Goal: Information Seeking & Learning: Find specific fact

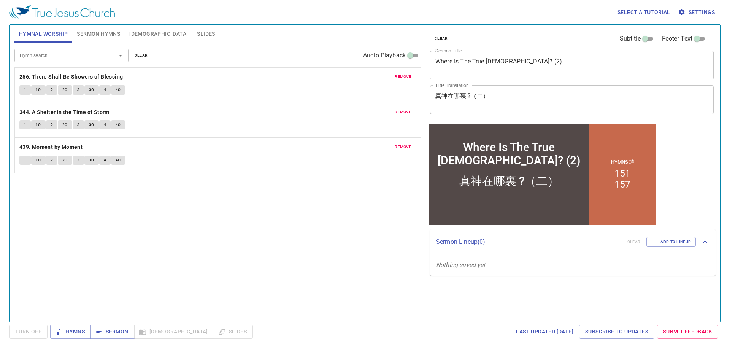
click at [111, 33] on span "Sermon Hymns" at bounding box center [98, 34] width 43 height 10
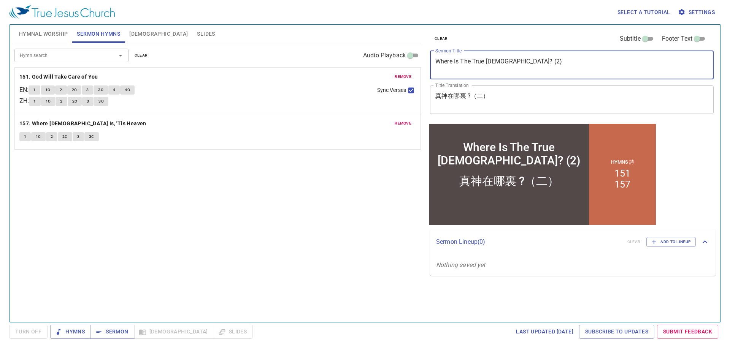
drag, startPoint x: 524, startPoint y: 66, endPoint x: 430, endPoint y: 63, distance: 94.3
click at [430, 63] on div "Where Is The True God? (2) x Sermon Title" at bounding box center [572, 65] width 284 height 29
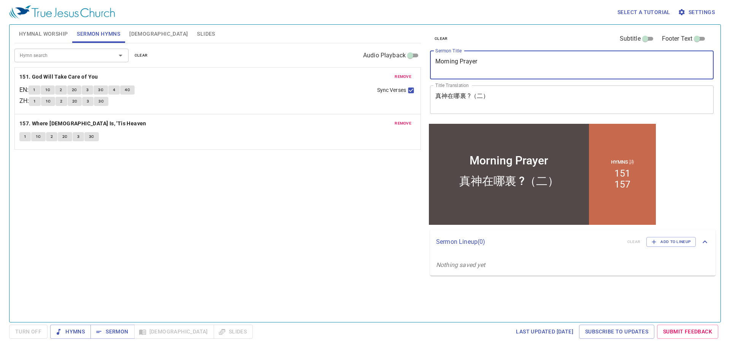
type textarea "Morning Prayer"
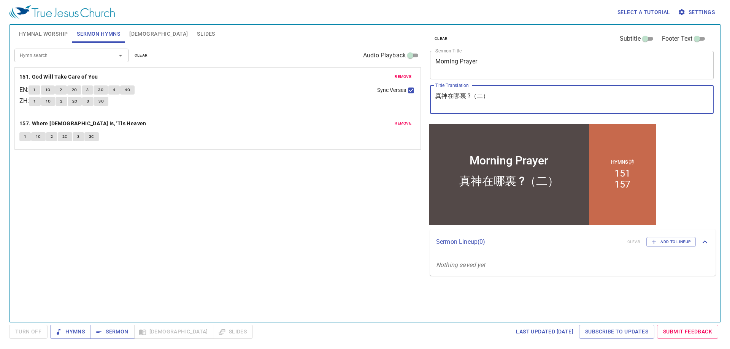
drag, startPoint x: 519, startPoint y: 102, endPoint x: 398, endPoint y: 91, distance: 122.1
click at [398, 91] on div "Hymnal Worship Sermon Hymns Bible Slides Hymn search Hymn search clear Audio Pl…" at bounding box center [364, 171] width 707 height 298
type textarea "早[DEMOGRAPHIC_DATA]"
click at [139, 57] on span "clear" at bounding box center [141, 55] width 13 height 7
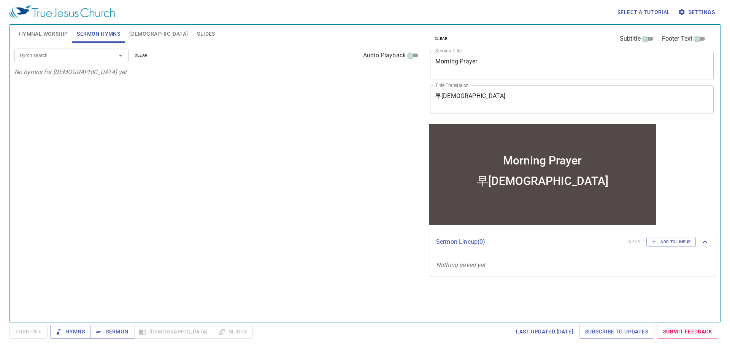
click at [22, 51] on div "Hymn search" at bounding box center [71, 55] width 114 height 13
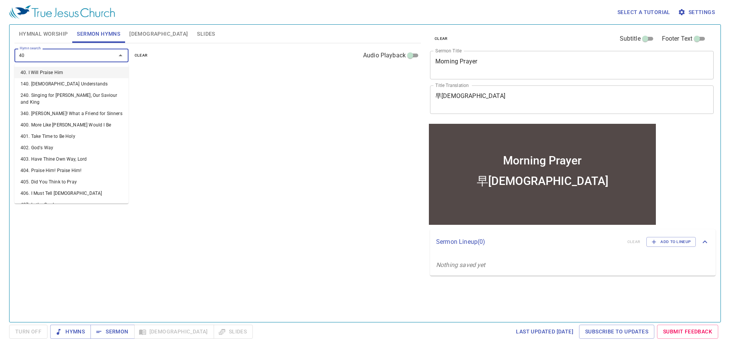
type input "400"
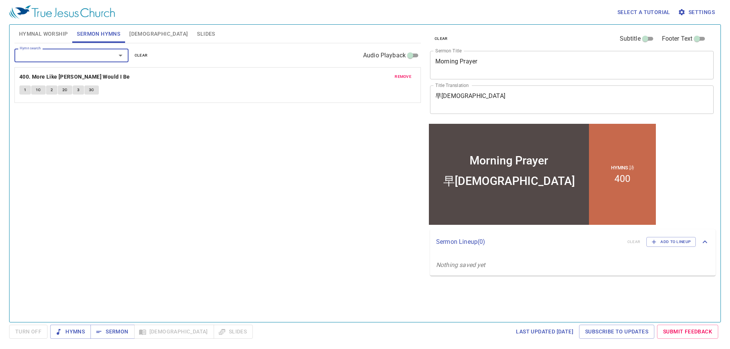
click at [60, 33] on span "Hymnal Worship" at bounding box center [43, 34] width 49 height 10
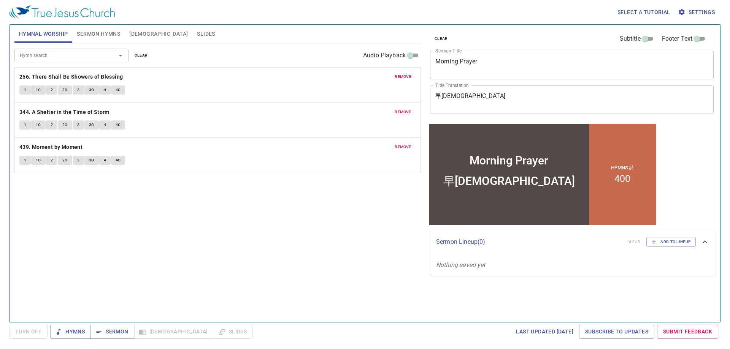
click at [139, 56] on span "clear" at bounding box center [141, 55] width 13 height 7
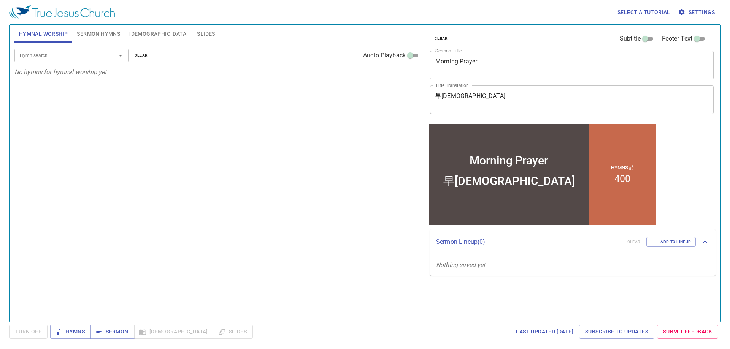
click at [108, 36] on span "Sermon Hymns" at bounding box center [98, 34] width 43 height 10
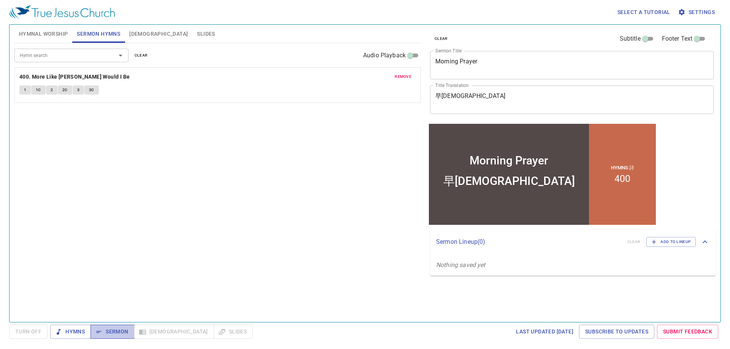
click at [107, 333] on span "Sermon" at bounding box center [113, 332] width 32 height 10
click at [496, 61] on textarea "Morning Prayer" at bounding box center [571, 65] width 273 height 14
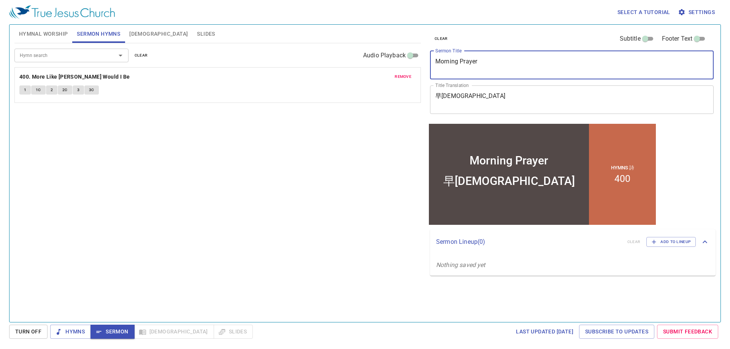
drag, startPoint x: 493, startPoint y: 61, endPoint x: 434, endPoint y: 66, distance: 59.1
click at [434, 66] on div "Morning Prayer x Sermon Title" at bounding box center [572, 65] width 284 height 29
click at [463, 97] on textarea "早禱會" at bounding box center [571, 99] width 273 height 14
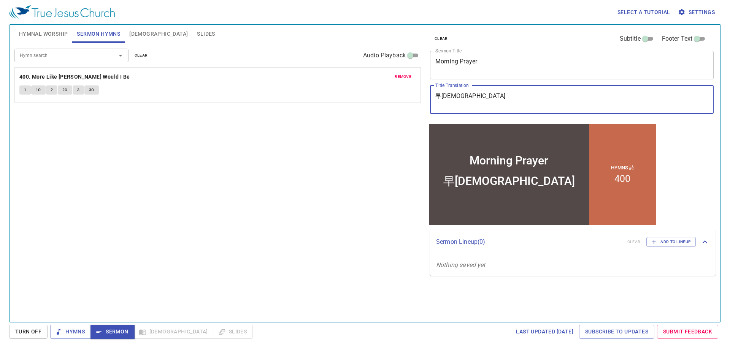
drag, startPoint x: 463, startPoint y: 96, endPoint x: 424, endPoint y: 96, distance: 38.8
click at [424, 96] on div "clear Subtitle Footer Text Sermon Title Morning Prayer x Sermon Title Title Tra…" at bounding box center [571, 171] width 295 height 298
click at [362, 209] on div "Hymn search Hymn search clear Audio Playback remove 400. More Like Jesus Would …" at bounding box center [217, 179] width 406 height 273
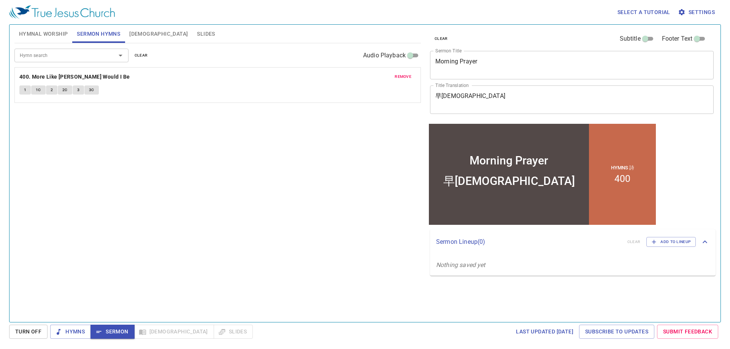
click at [109, 160] on div "Hymn search Hymn search clear Audio Playback remove 400. More Like Jesus Would …" at bounding box center [217, 179] width 406 height 273
click at [38, 71] on div "remove 400. More Like Jesus Would I Be 1 1C 2 2C 3 3C" at bounding box center [218, 85] width 406 height 35
click at [38, 76] on b "400. More Like Jesus Would I Be" at bounding box center [74, 77] width 111 height 10
click at [26, 89] on span "1" at bounding box center [25, 90] width 2 height 7
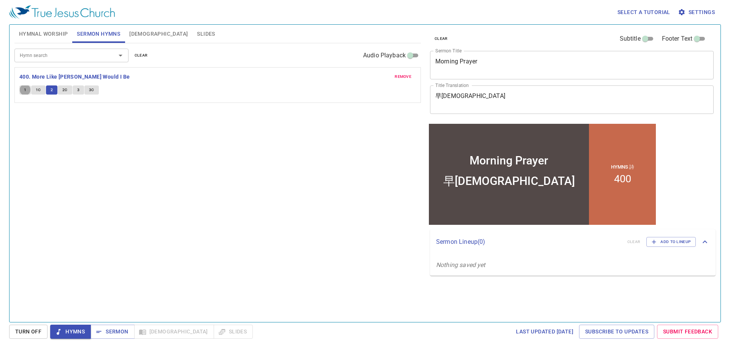
click at [143, 136] on div "Hymn search Hymn search clear Audio Playback remove 400. More Like Jesus Would …" at bounding box center [217, 179] width 406 height 273
click at [120, 329] on span "Sermon" at bounding box center [113, 332] width 32 height 10
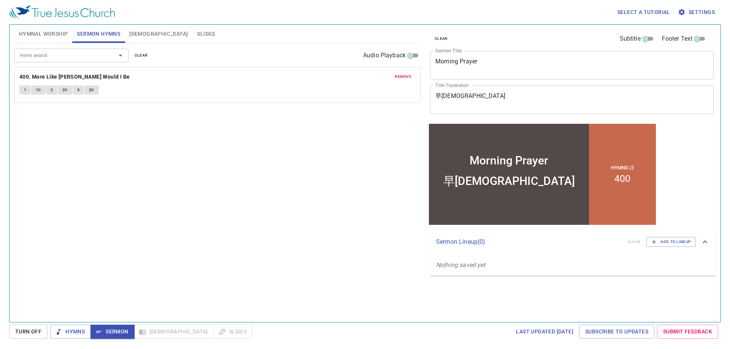
click at [137, 35] on span "[DEMOGRAPHIC_DATA]" at bounding box center [158, 34] width 59 height 10
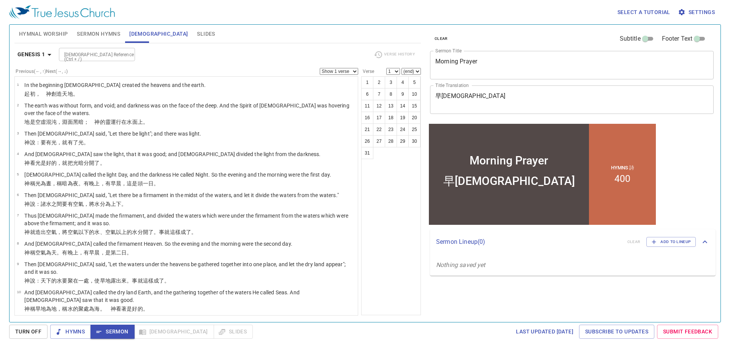
click at [227, 24] on div "Hymnal Worship Sermon Hymns Bible Slides Hymn search Hymn search clear Audio Pl…" at bounding box center [365, 173] width 712 height 298
click at [36, 55] on b "Genesis 1" at bounding box center [31, 55] width 28 height 10
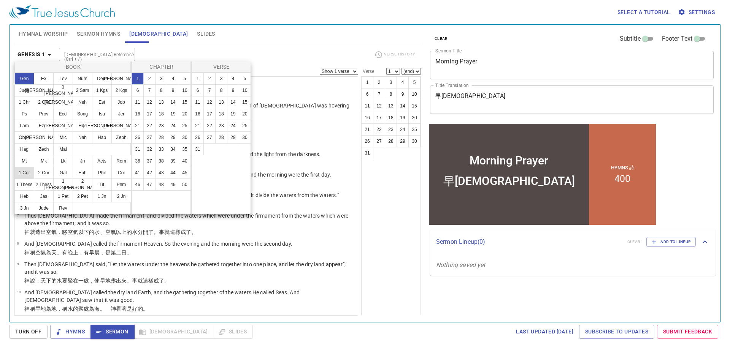
click at [26, 174] on button "1 Cor" at bounding box center [24, 173] width 20 height 12
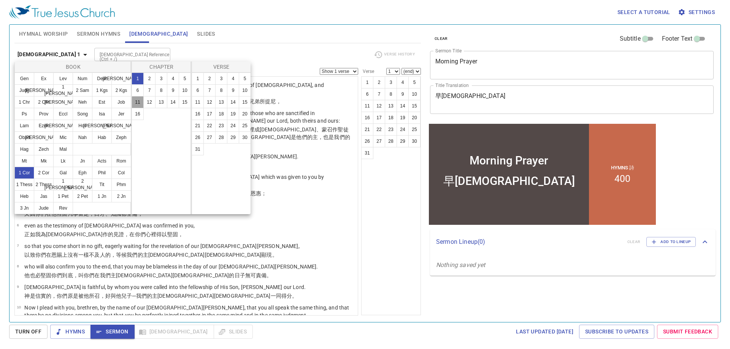
click at [141, 101] on button "11" at bounding box center [138, 102] width 12 height 12
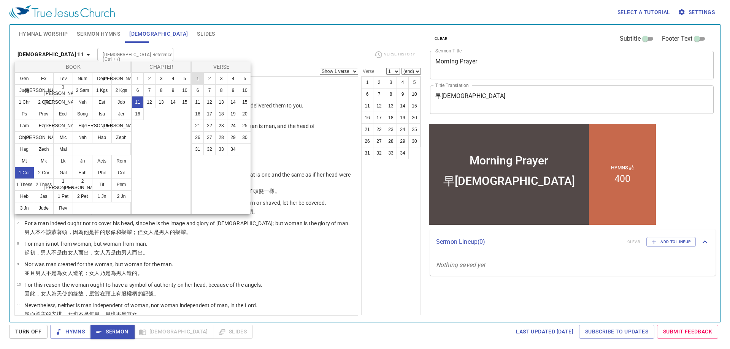
click button "1"
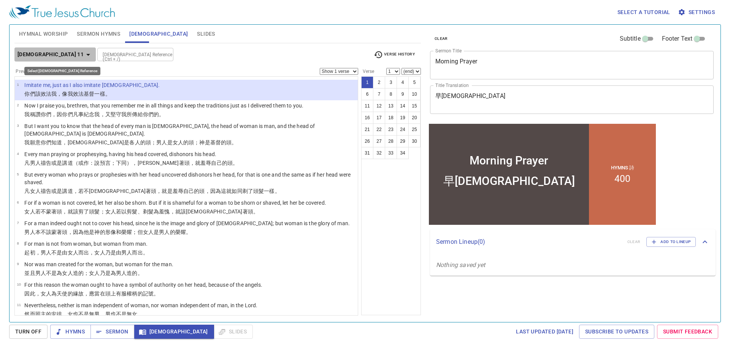
click button "1 Corinthians 11"
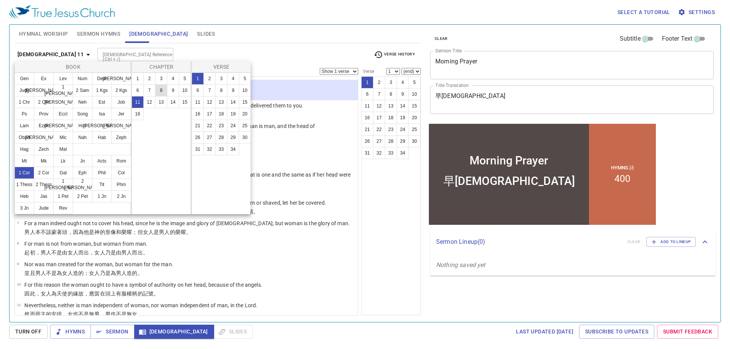
click at [81, 187] on button "2 Tim" at bounding box center [83, 185] width 20 height 12
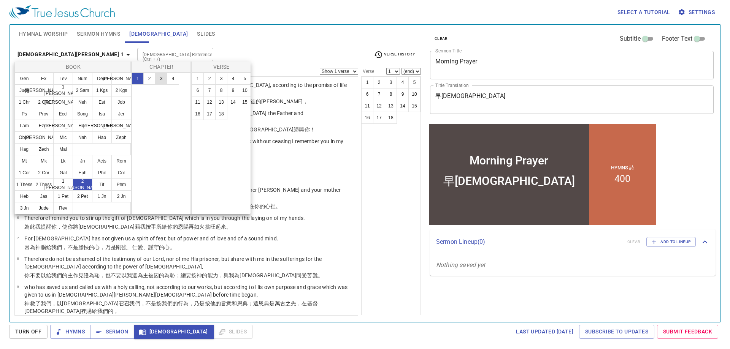
click at [160, 76] on button "3" at bounding box center [161, 79] width 12 height 12
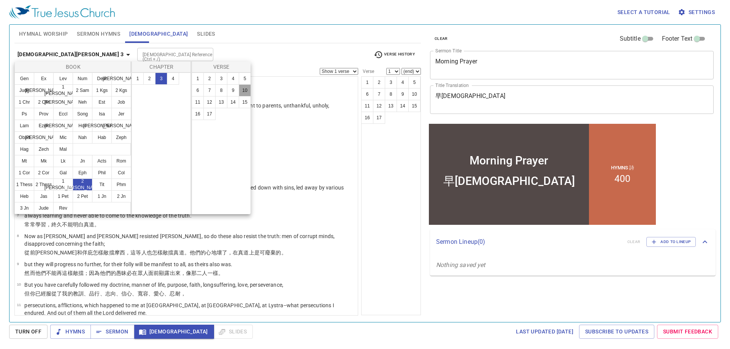
click at [243, 88] on button "10" at bounding box center [245, 90] width 12 height 12
select select "10"
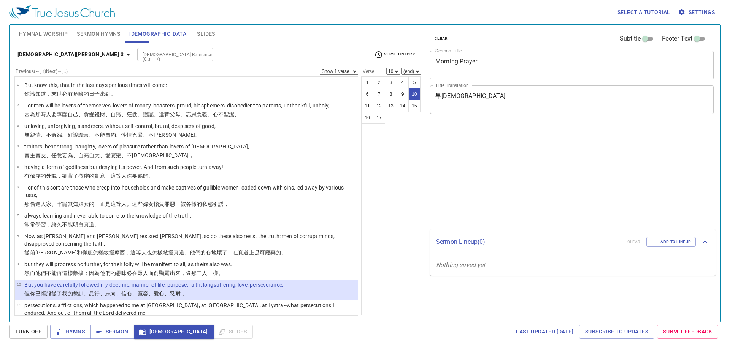
select select "10"
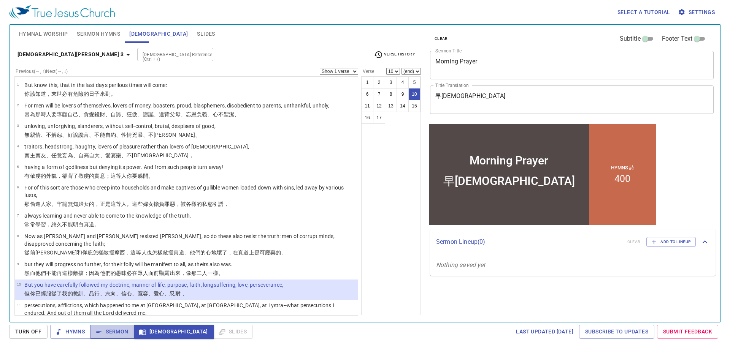
click at [127, 333] on span "Sermon" at bounding box center [113, 332] width 32 height 10
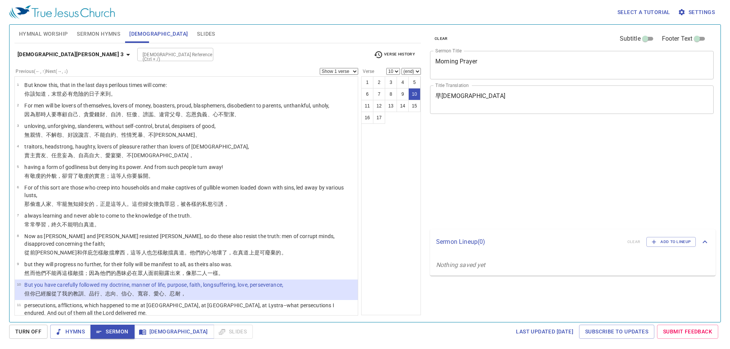
select select "10"
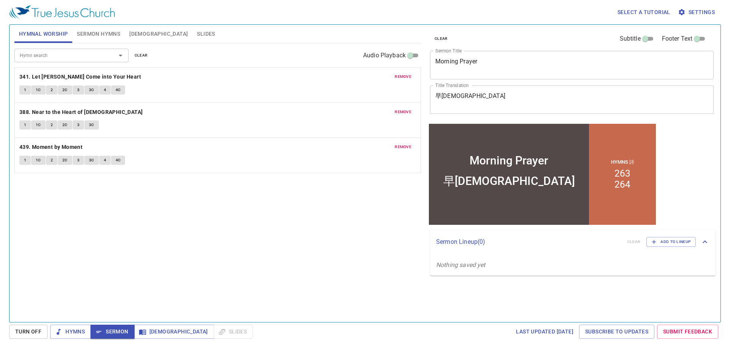
click at [49, 78] on b "341. Let [PERSON_NAME] Come into Your Heart" at bounding box center [80, 77] width 122 height 10
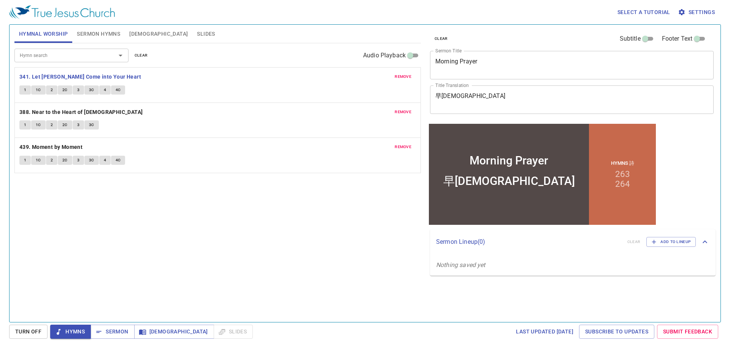
click at [25, 90] on span "1" at bounding box center [25, 90] width 2 height 7
click at [488, 64] on textarea "Morning Prayer" at bounding box center [571, 65] width 273 height 14
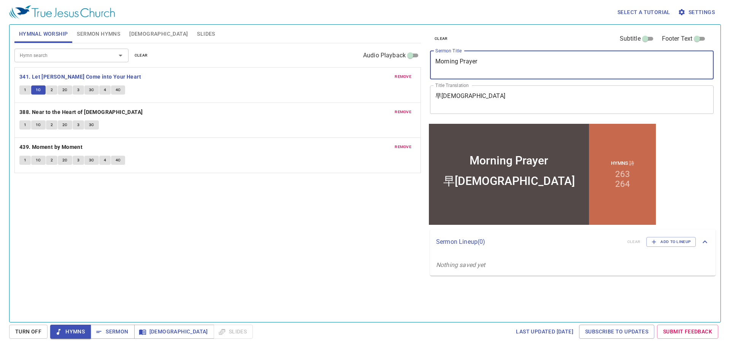
click at [488, 64] on textarea "Morning Prayer" at bounding box center [571, 65] width 273 height 14
type textarea "Your"
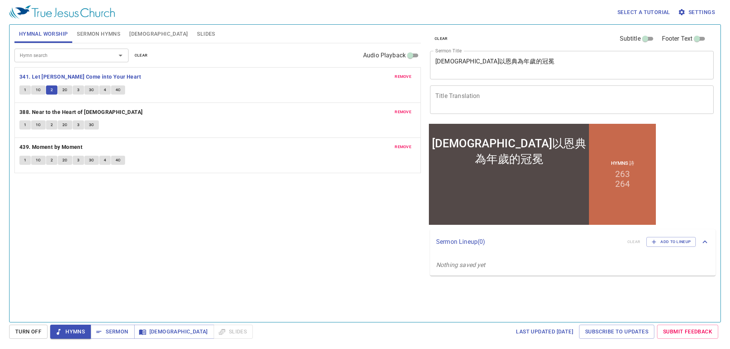
click at [64, 90] on span "2C" at bounding box center [64, 90] width 5 height 7
click at [64, 91] on span "2C" at bounding box center [64, 90] width 5 height 7
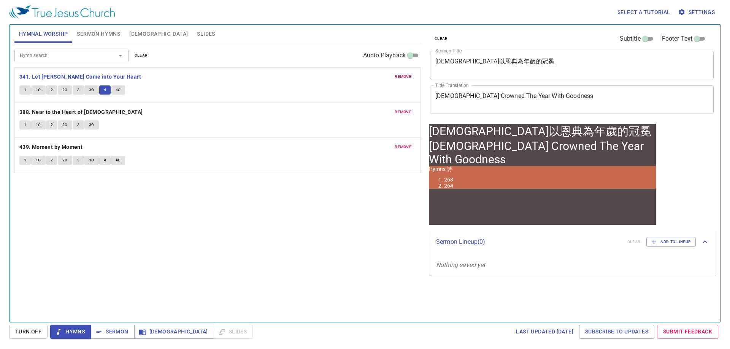
click at [451, 59] on textarea "[DEMOGRAPHIC_DATA]以恩典為年歲的冠冕" at bounding box center [571, 65] width 273 height 14
click at [457, 63] on textarea "[DEMOGRAPHIC_DATA]以恩典為年歲的冠冕" at bounding box center [571, 65] width 273 height 14
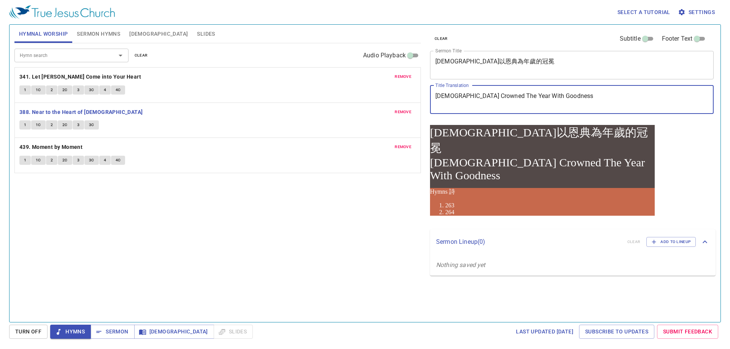
click at [441, 100] on textarea "[DEMOGRAPHIC_DATA] Crowned The Year With Goodness" at bounding box center [571, 99] width 273 height 14
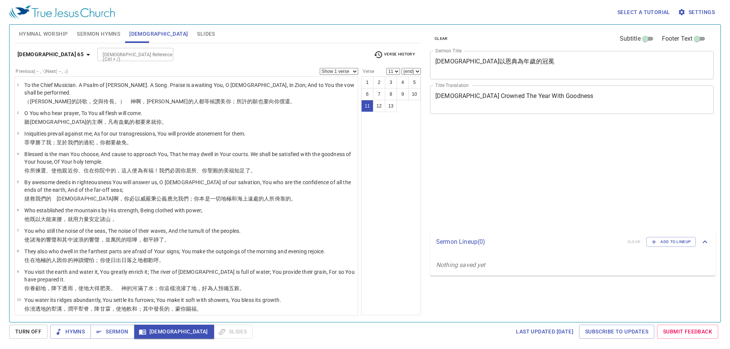
select select "11"
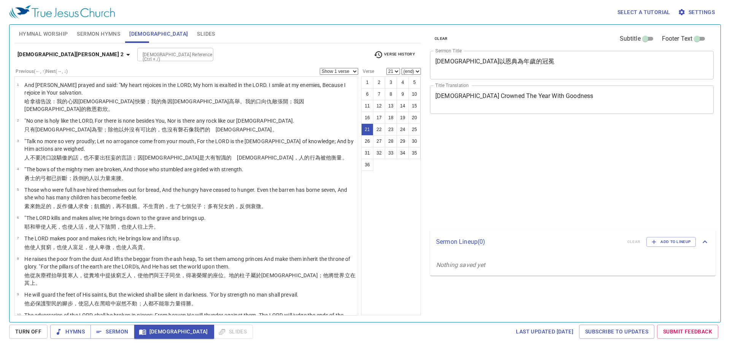
select select "21"
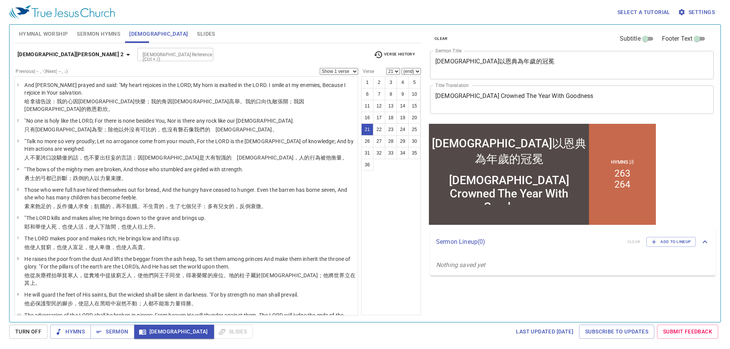
scroll to position [418, 0]
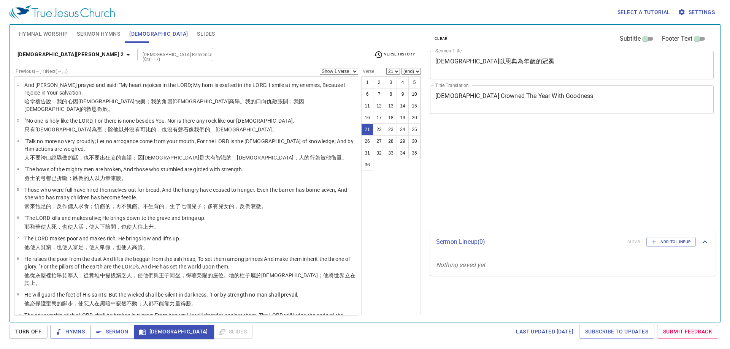
select select "21"
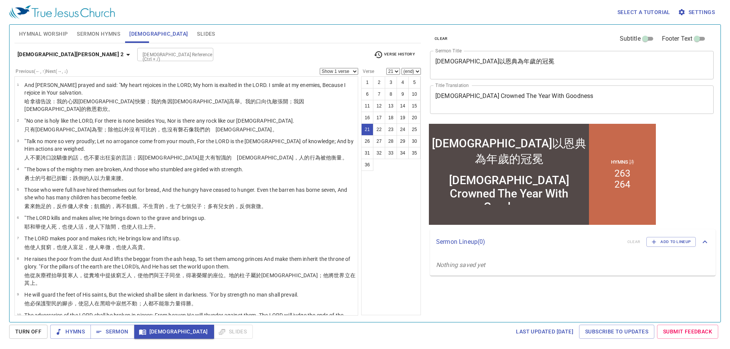
scroll to position [418, 0]
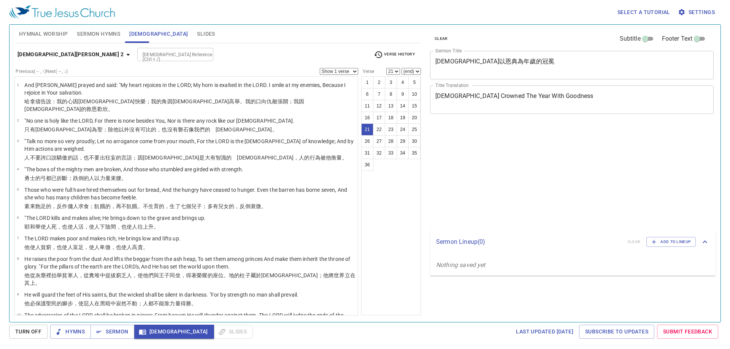
select select "21"
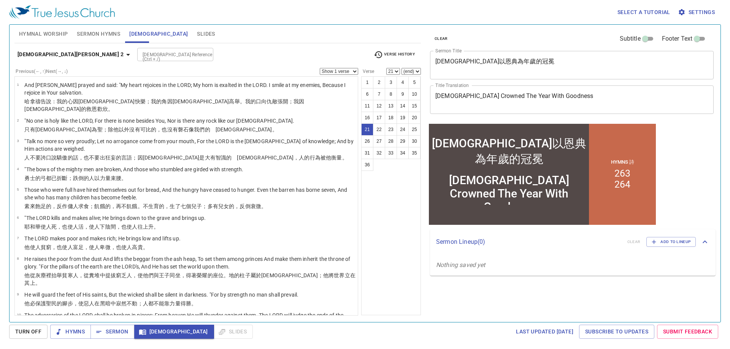
scroll to position [418, 0]
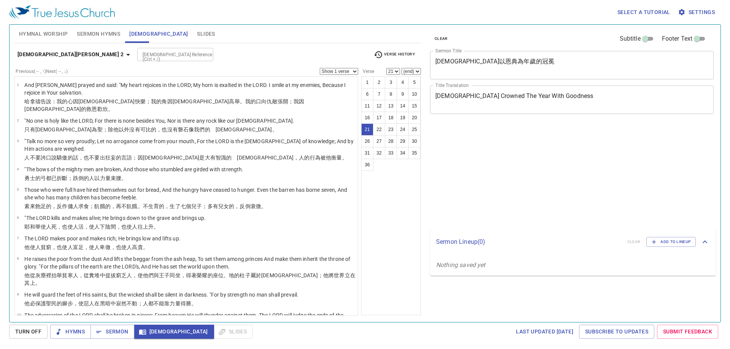
select select "21"
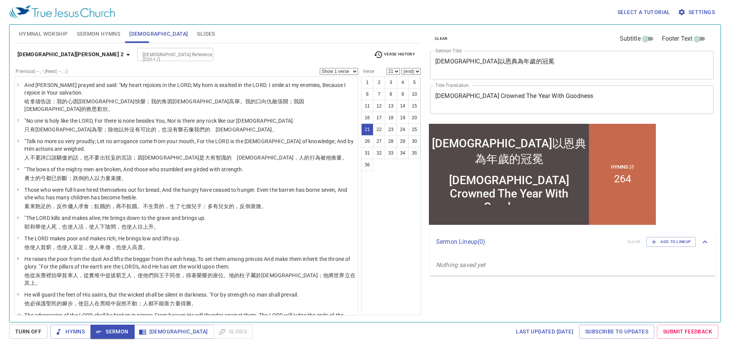
scroll to position [418, 0]
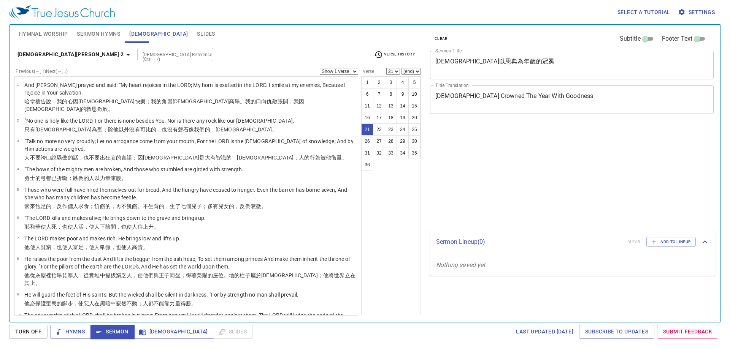
select select "21"
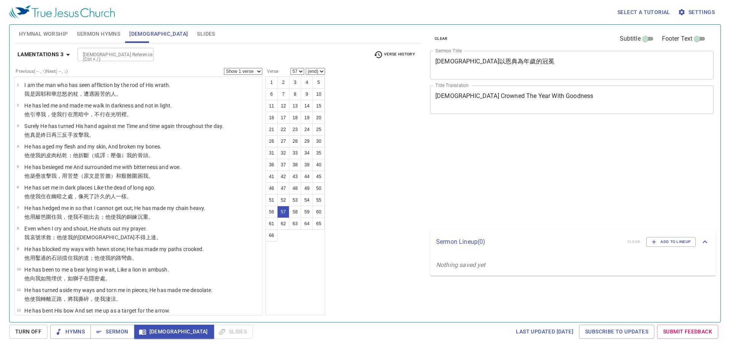
select select "57"
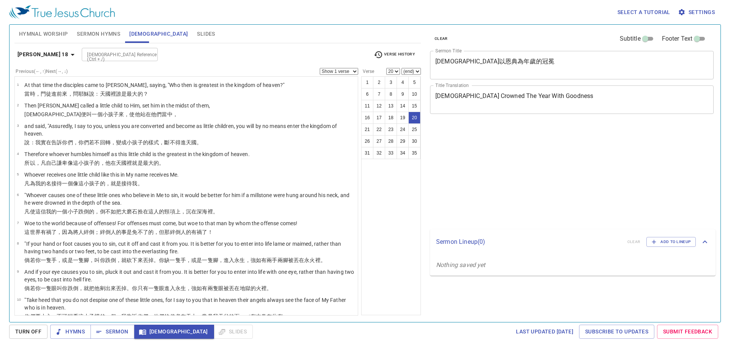
select select "20"
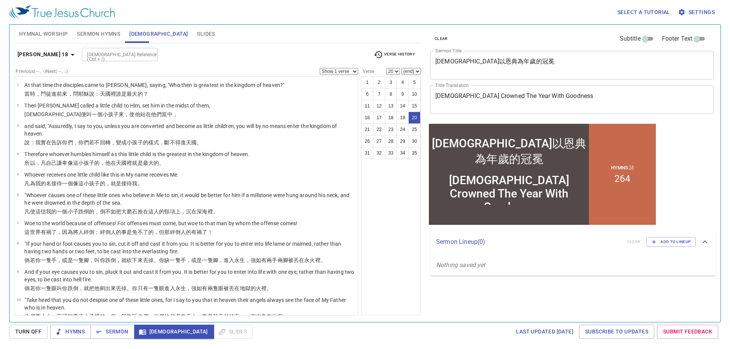
scroll to position [352, 0]
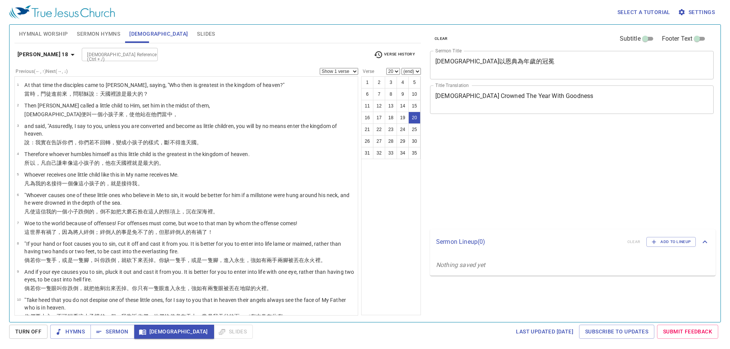
select select "20"
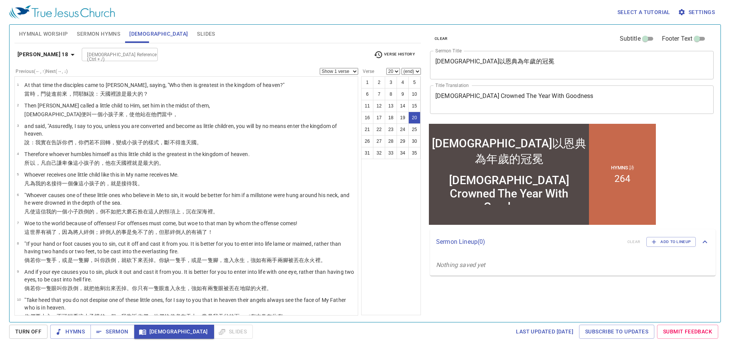
scroll to position [352, 0]
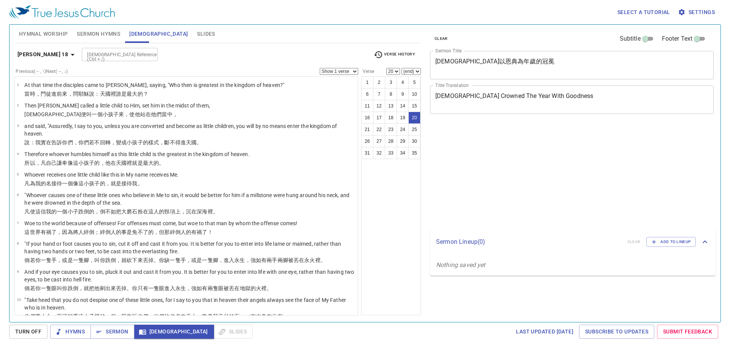
select select "20"
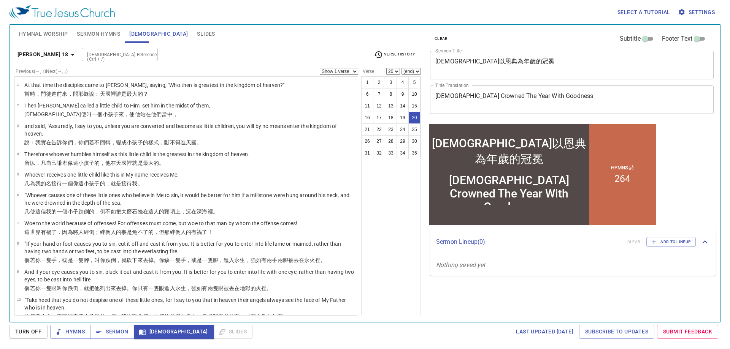
scroll to position [352, 0]
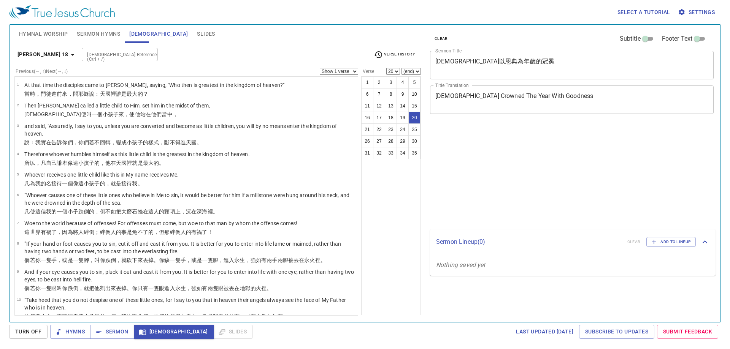
select select "20"
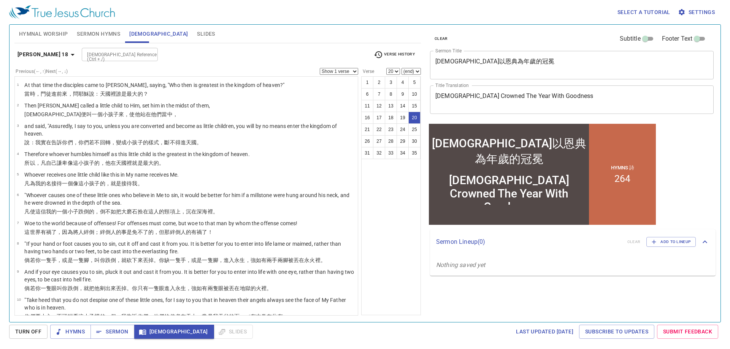
scroll to position [352, 0]
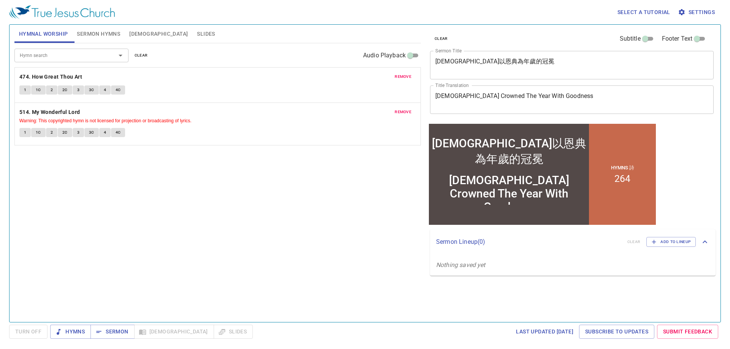
click at [88, 26] on button "Sermon Hymns" at bounding box center [98, 34] width 52 height 18
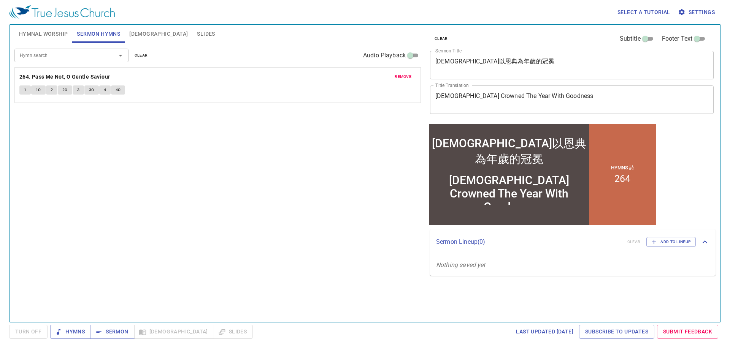
click at [104, 88] on span "4" at bounding box center [105, 90] width 2 height 7
click at [102, 133] on div "Hymn search Hymn search clear Audio Playback remove 264. Pass Me Not, O Gentle …" at bounding box center [217, 179] width 406 height 273
click at [61, 79] on b "264. Pass Me Not, O Gentle Saviour" at bounding box center [64, 77] width 91 height 10
click at [49, 32] on span "Hymnal Worship" at bounding box center [43, 34] width 49 height 10
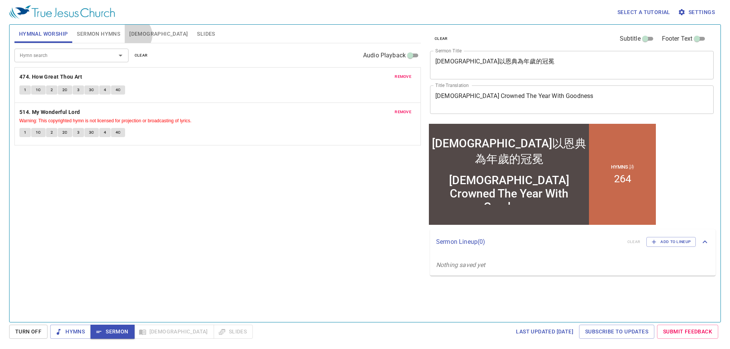
click at [133, 35] on span "[DEMOGRAPHIC_DATA]" at bounding box center [158, 34] width 59 height 10
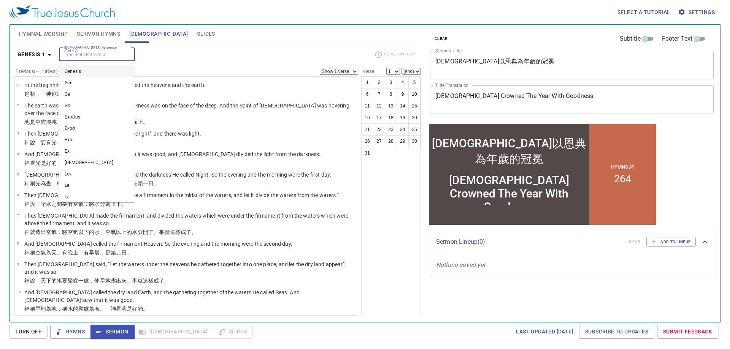
click at [95, 52] on input "[DEMOGRAPHIC_DATA] Reference (Ctrl + /)" at bounding box center [90, 54] width 59 height 9
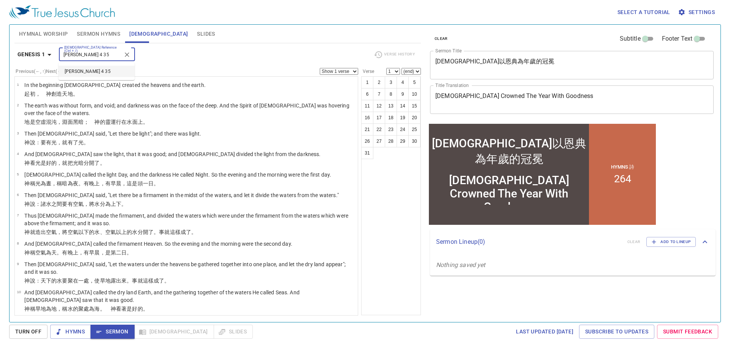
type input "[PERSON_NAME] 4 35"
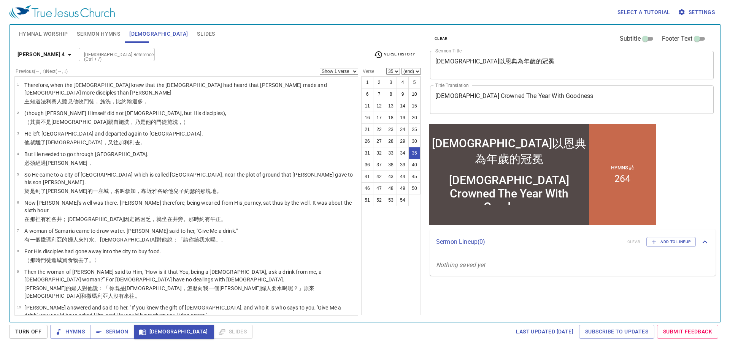
scroll to position [634, 0]
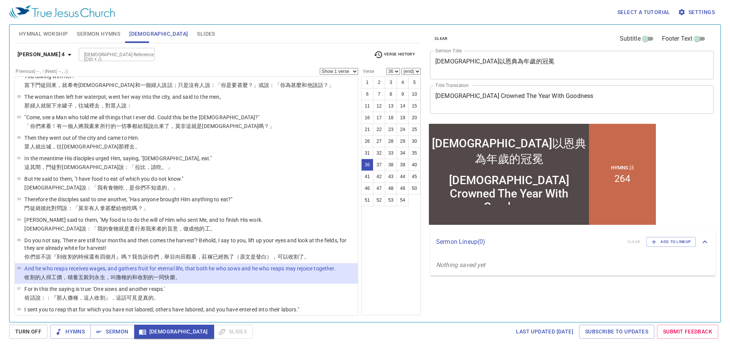
select select "37"
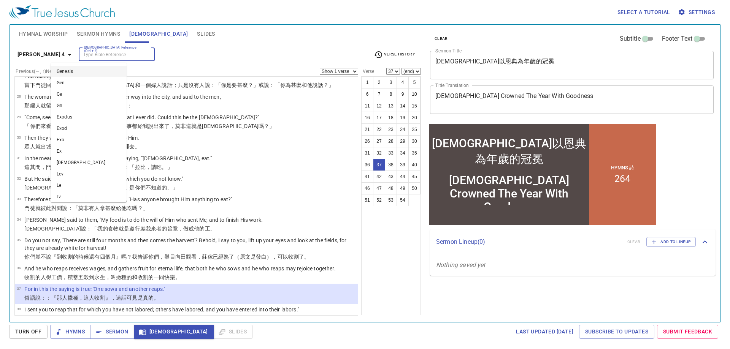
click at [81, 54] on input "[DEMOGRAPHIC_DATA] Reference (Ctrl + /)" at bounding box center [110, 54] width 59 height 9
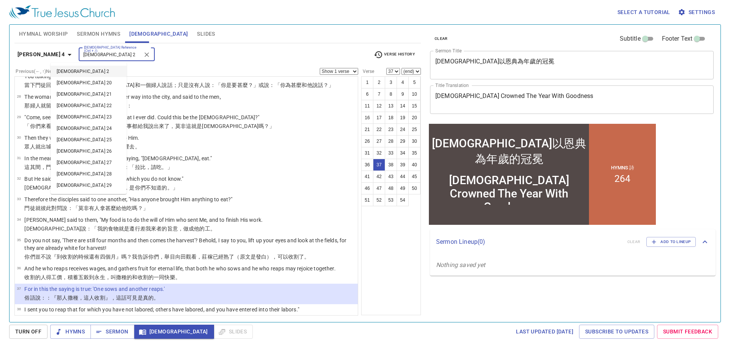
type input "[DEMOGRAPHIC_DATA] 2"
select select "2"
